Goal: Task Accomplishment & Management: Manage account settings

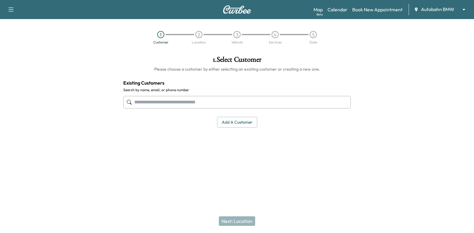
click at [454, 12] on body "Support Log Out Map Beta Calendar Book New Appointment Autobahn BMW ******** ​ …" at bounding box center [237, 116] width 474 height 233
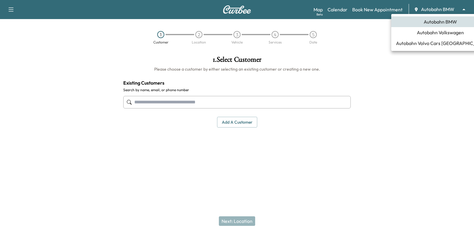
click at [446, 36] on li "Autobahn Volkswagen" at bounding box center [440, 32] width 98 height 11
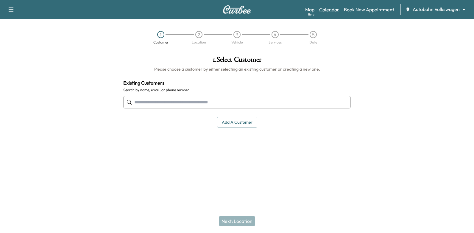
click at [326, 10] on link "Calendar" at bounding box center [329, 9] width 20 height 7
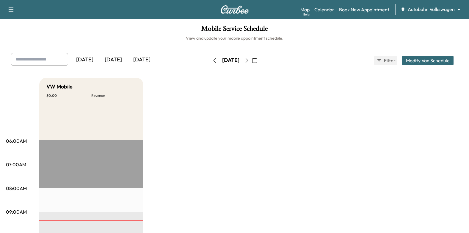
click at [260, 60] on button "button" at bounding box center [255, 61] width 10 height 10
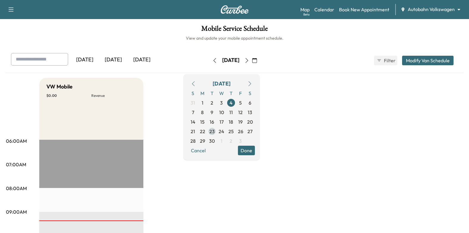
click at [215, 130] on span "23" at bounding box center [212, 131] width 5 height 7
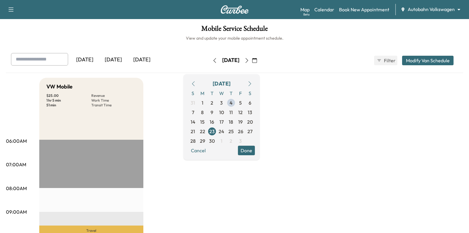
click at [255, 149] on button "Done" at bounding box center [246, 151] width 17 height 10
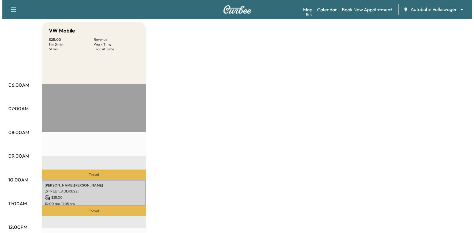
scroll to position [119, 0]
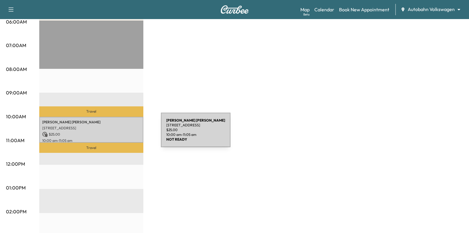
click at [114, 133] on p "$ 25.00" at bounding box center [91, 134] width 98 height 5
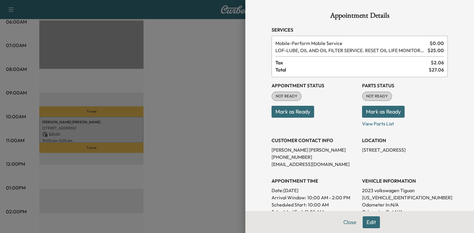
drag, startPoint x: 295, startPoint y: 114, endPoint x: 211, endPoint y: 129, distance: 85.8
click at [295, 114] on button "Mark as Ready" at bounding box center [292, 112] width 43 height 12
click at [210, 128] on div at bounding box center [237, 116] width 474 height 233
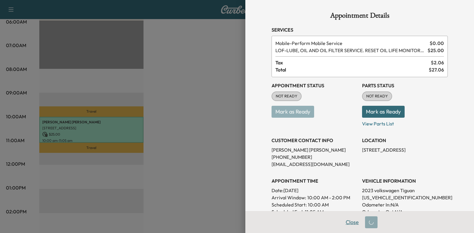
drag, startPoint x: 343, startPoint y: 225, endPoint x: 336, endPoint y: 222, distance: 8.0
click at [343, 224] on button "Close" at bounding box center [352, 222] width 21 height 12
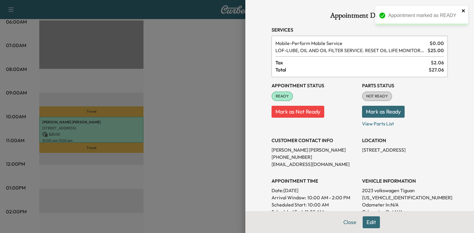
drag, startPoint x: 462, startPoint y: 12, endPoint x: 458, endPoint y: 13, distance: 4.6
click at [462, 12] on icon "close" at bounding box center [463, 10] width 3 height 3
